Goal: Task Accomplishment & Management: Use online tool/utility

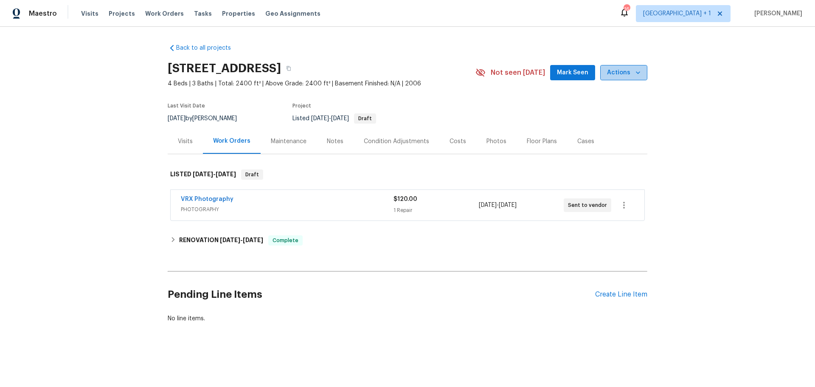
click at [625, 73] on span "Actions" at bounding box center [624, 73] width 34 height 11
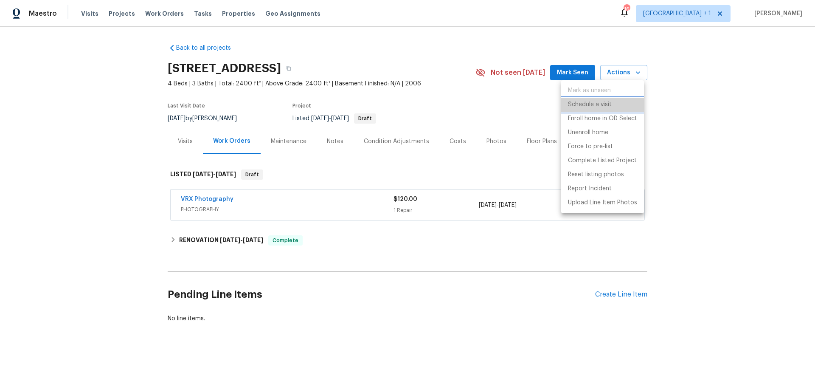
click at [611, 106] on p "Schedule a visit" at bounding box center [590, 104] width 44 height 9
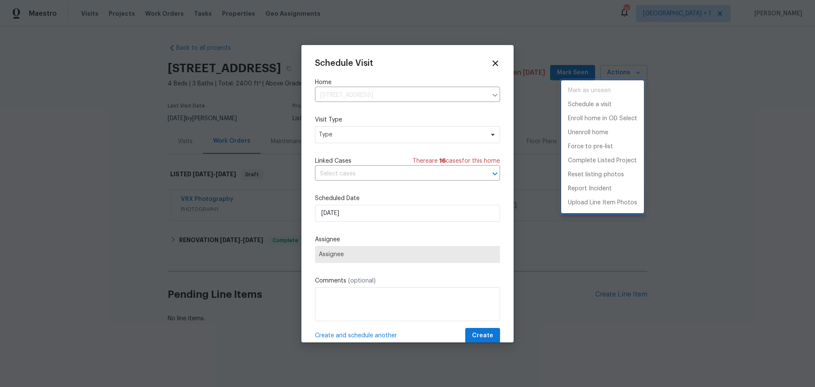
click at [378, 137] on div at bounding box center [407, 193] width 815 height 387
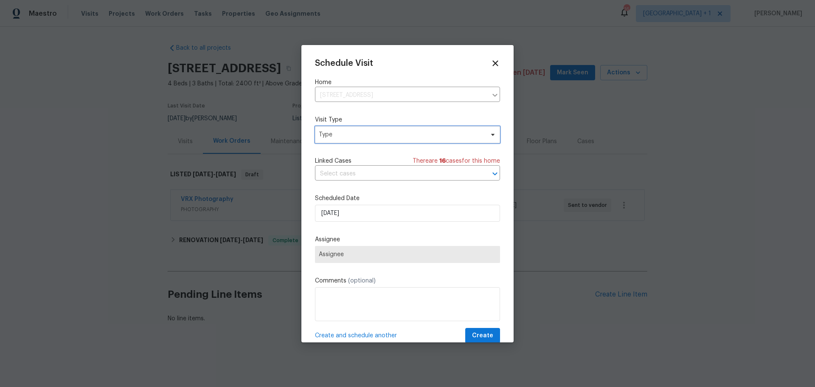
click at [378, 137] on span "Type" at bounding box center [401, 134] width 165 height 8
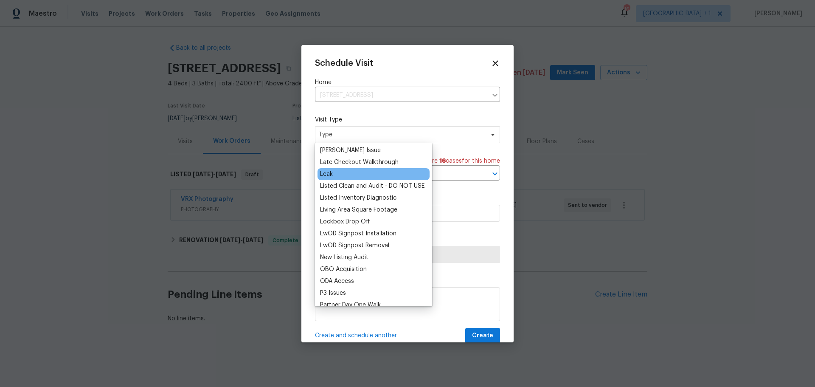
scroll to position [382, 0]
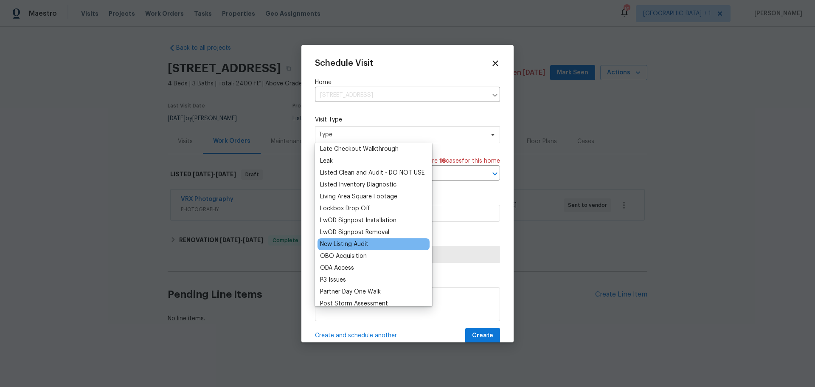
click at [375, 240] on div "New Listing Audit" at bounding box center [374, 244] width 112 height 12
click at [362, 244] on div "New Listing Audit" at bounding box center [344, 244] width 48 height 8
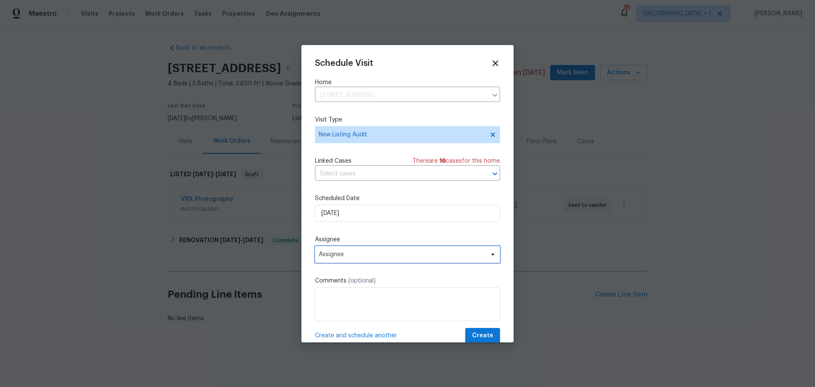
click at [353, 255] on span "Assignee" at bounding box center [402, 254] width 166 height 7
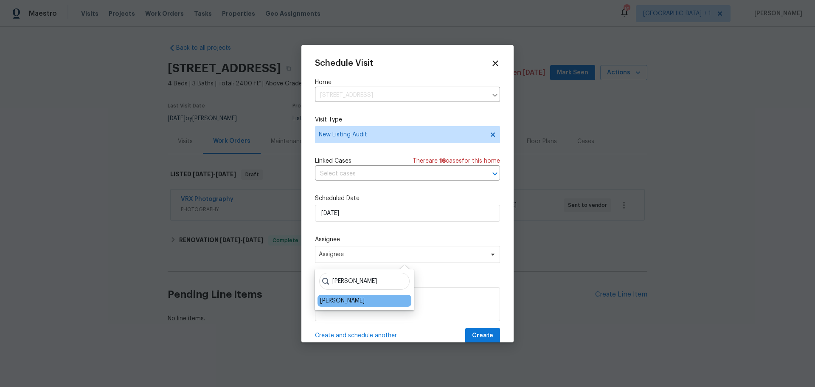
type input "Jere"
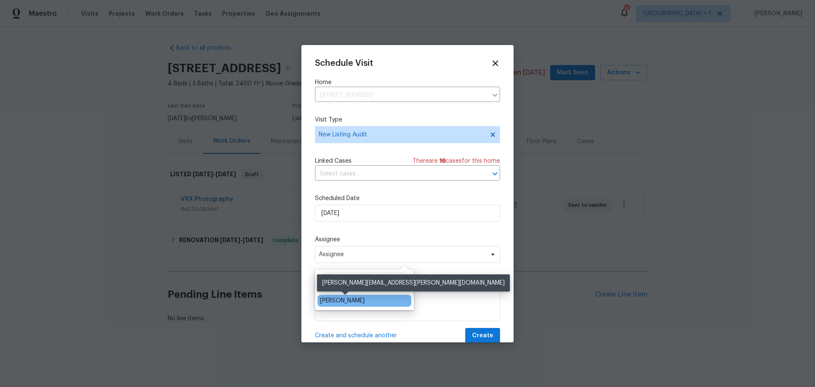
click at [352, 302] on div "[PERSON_NAME]" at bounding box center [342, 300] width 45 height 8
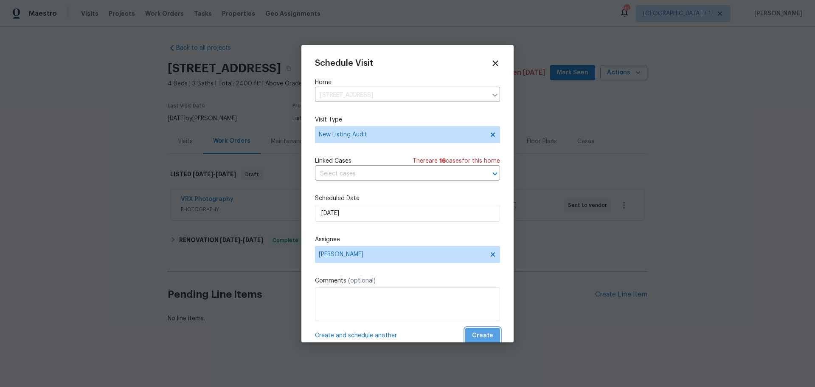
click at [482, 331] on span "Create" at bounding box center [482, 335] width 21 height 11
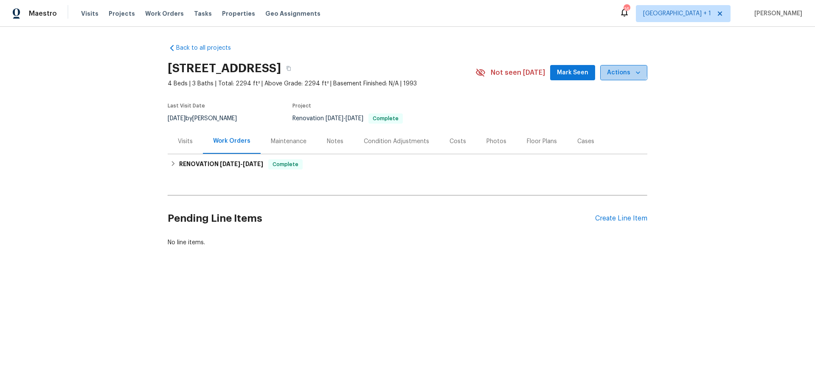
click at [620, 71] on span "Actions" at bounding box center [624, 73] width 34 height 11
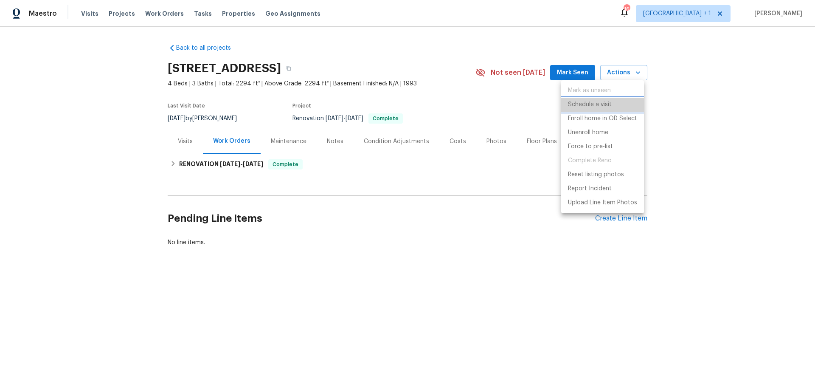
click at [609, 110] on li "Schedule a visit" at bounding box center [602, 105] width 83 height 14
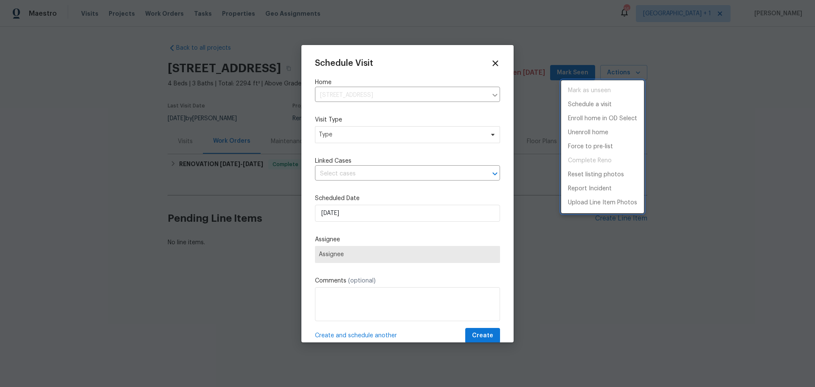
click at [354, 133] on div at bounding box center [407, 193] width 815 height 387
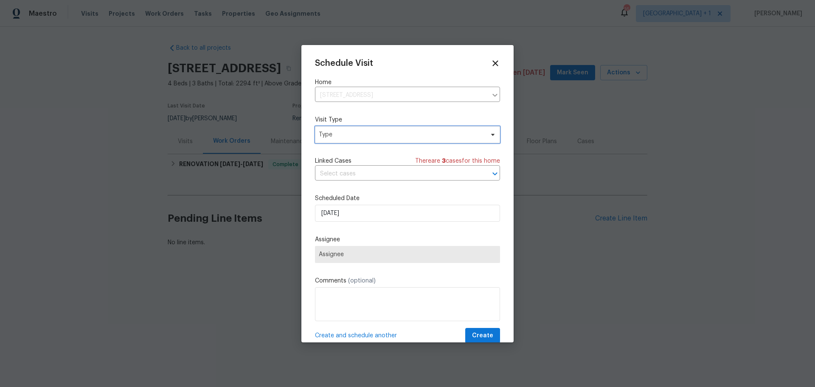
click at [354, 133] on span "Type" at bounding box center [401, 134] width 165 height 8
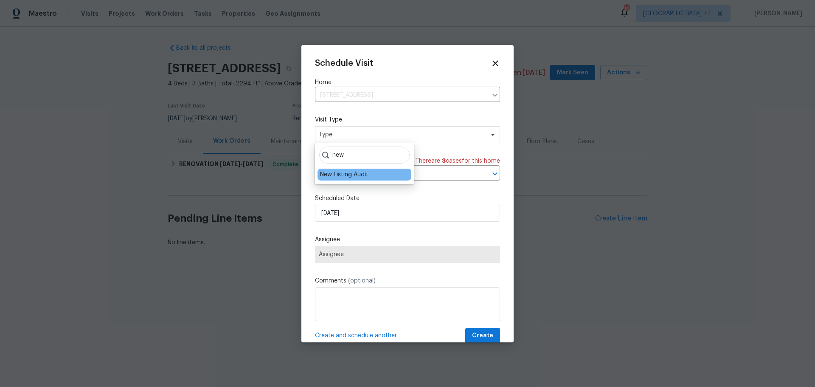
type input "new"
click at [358, 172] on div "New Listing Audit" at bounding box center [344, 174] width 48 height 8
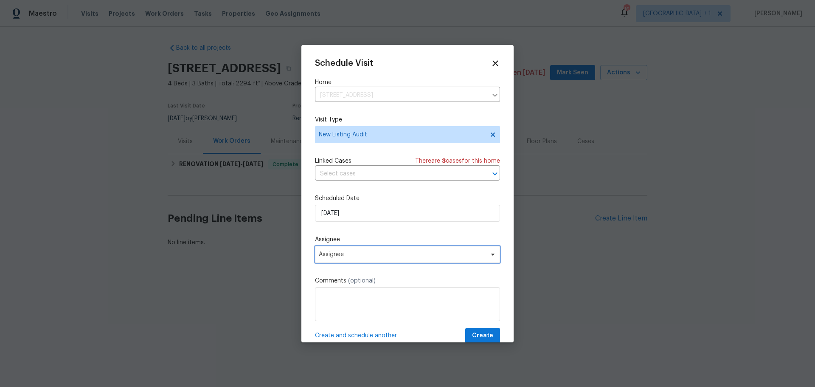
click at [359, 256] on span "Assignee" at bounding box center [402, 254] width 166 height 7
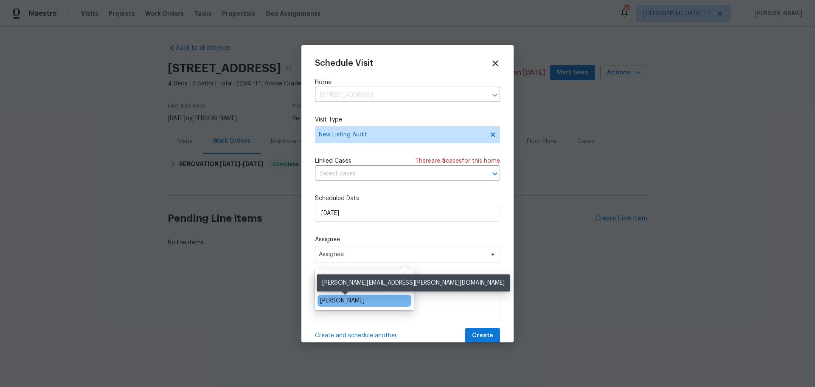
type input "[PERSON_NAME]"
click at [365, 303] on div "[PERSON_NAME]" at bounding box center [342, 300] width 45 height 8
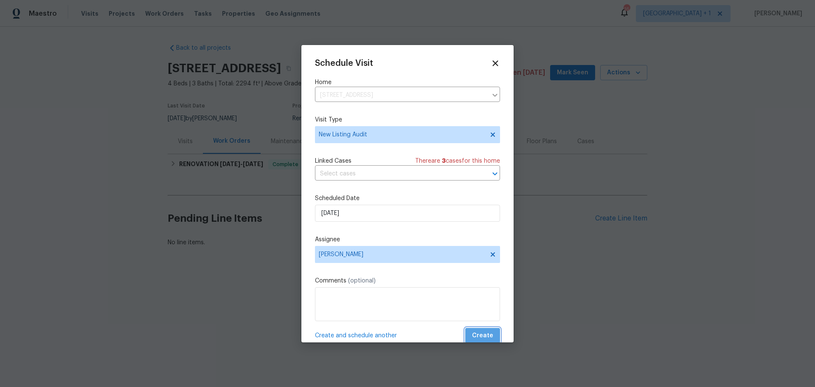
click at [481, 333] on span "Create" at bounding box center [482, 335] width 21 height 11
